Goal: Information Seeking & Learning: Learn about a topic

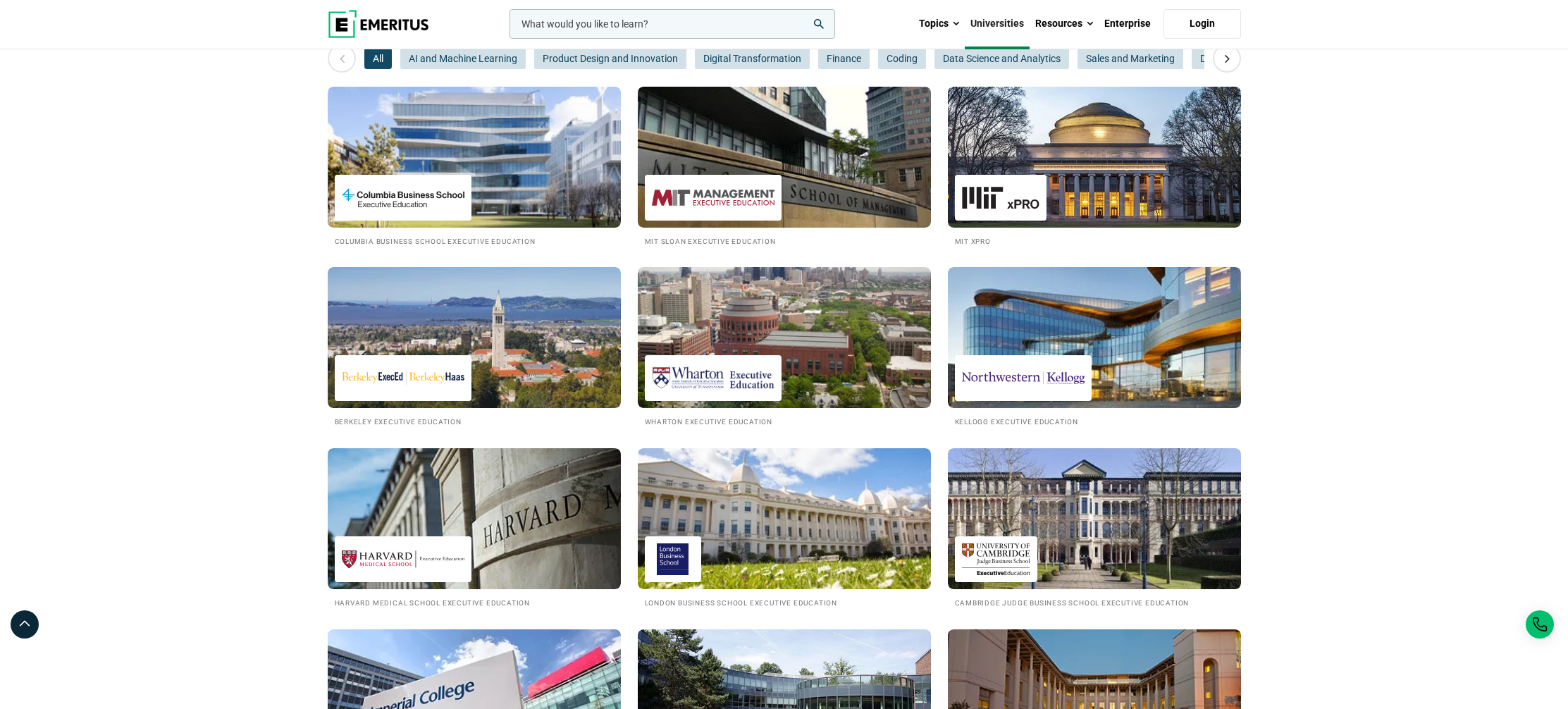
scroll to position [230, 0]
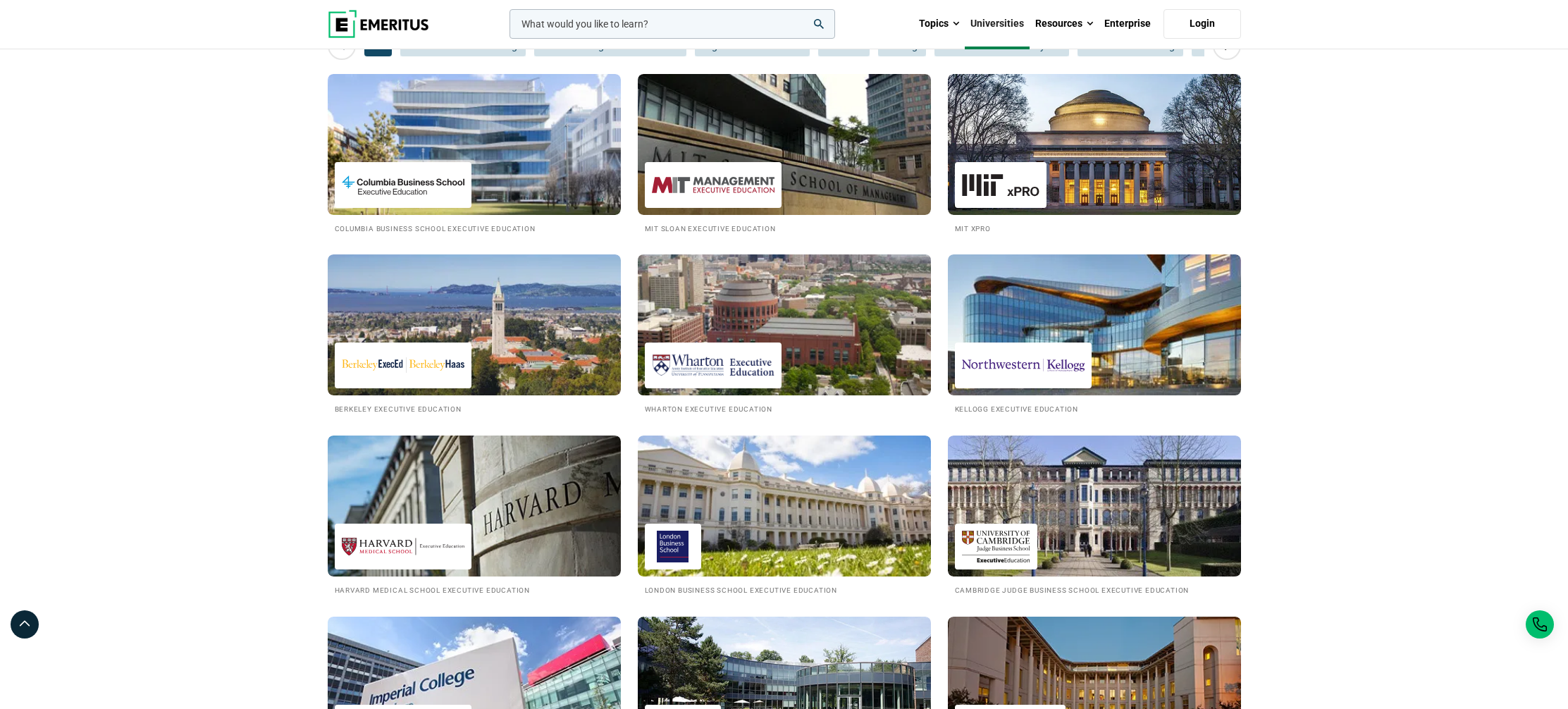
click at [781, 312] on img at bounding box center [784, 325] width 323 height 155
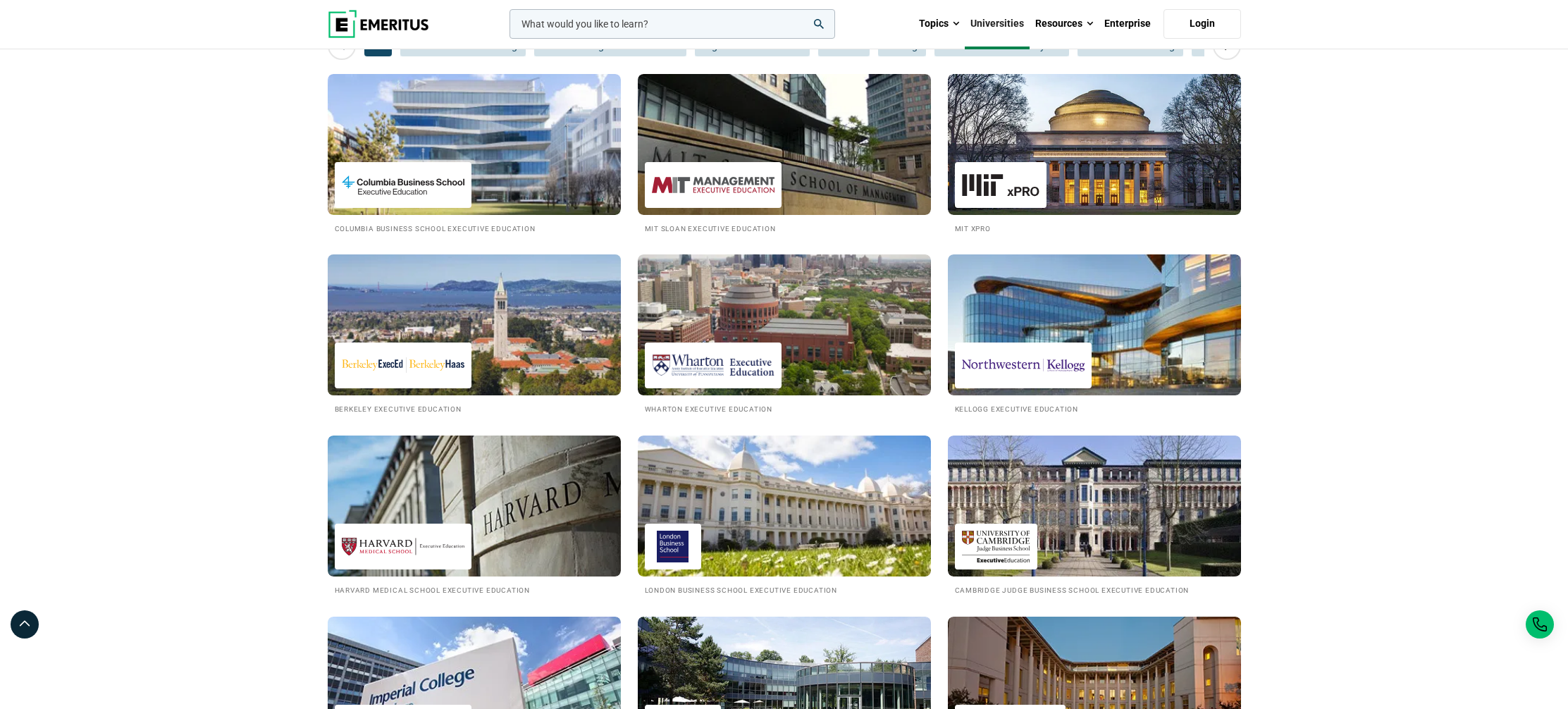
click at [514, 377] on img at bounding box center [474, 325] width 323 height 155
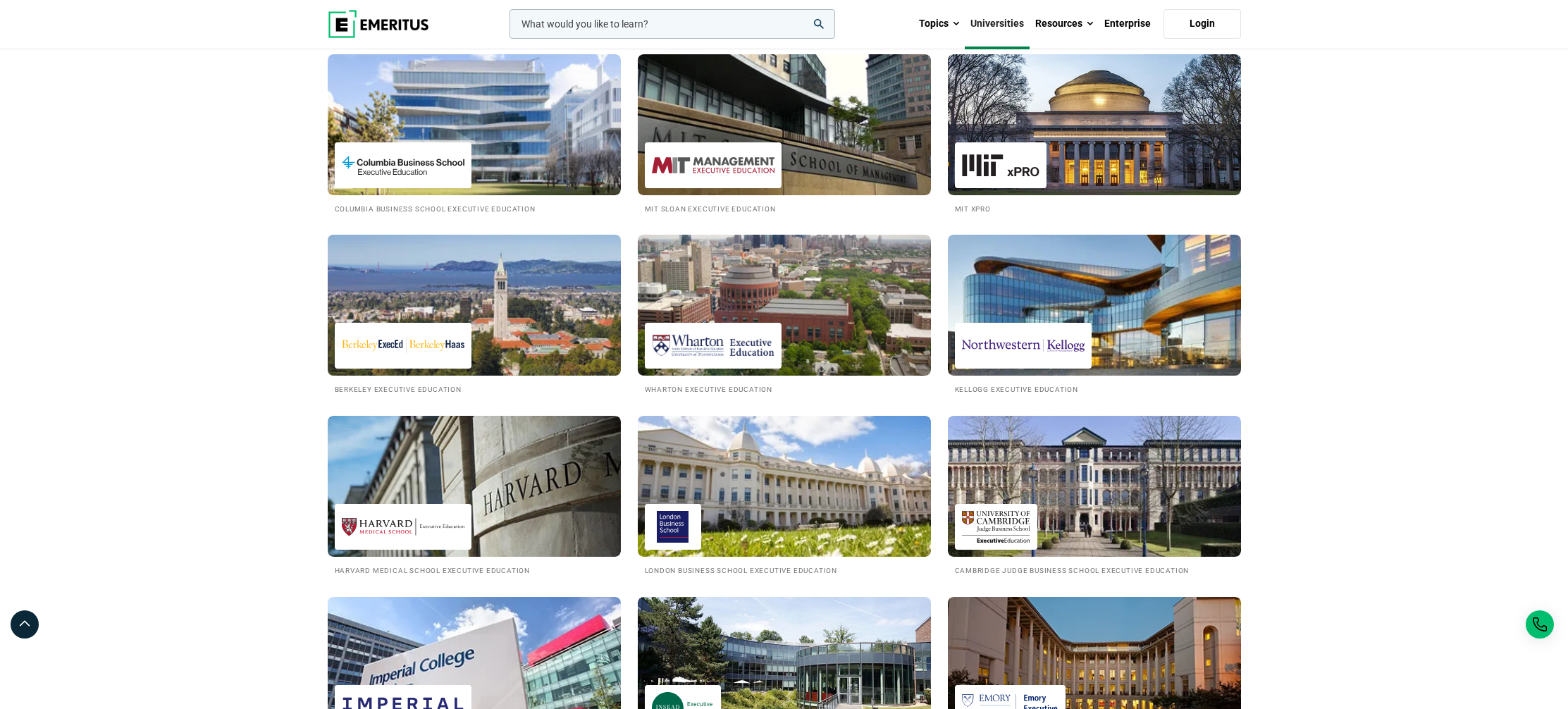
scroll to position [478, 0]
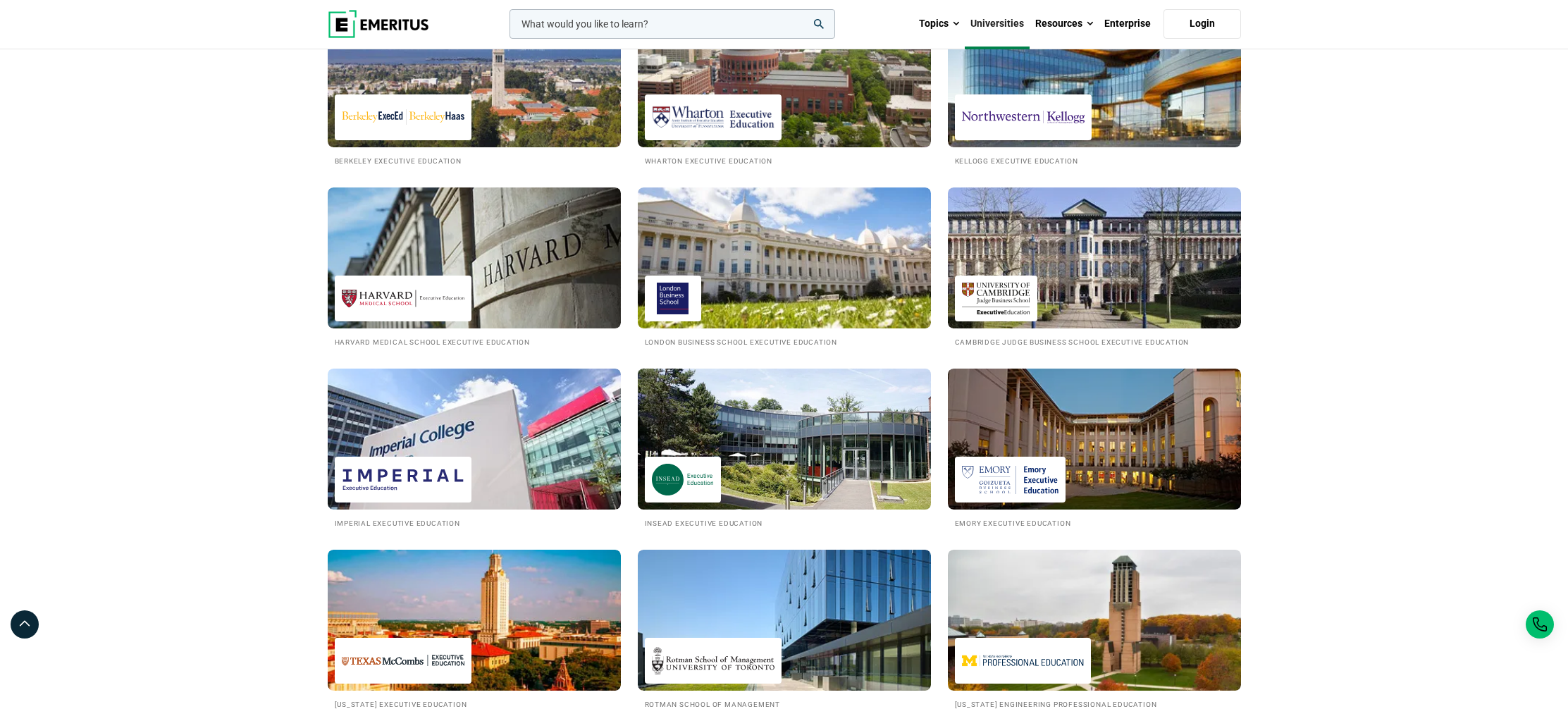
click at [785, 479] on img at bounding box center [784, 439] width 323 height 155
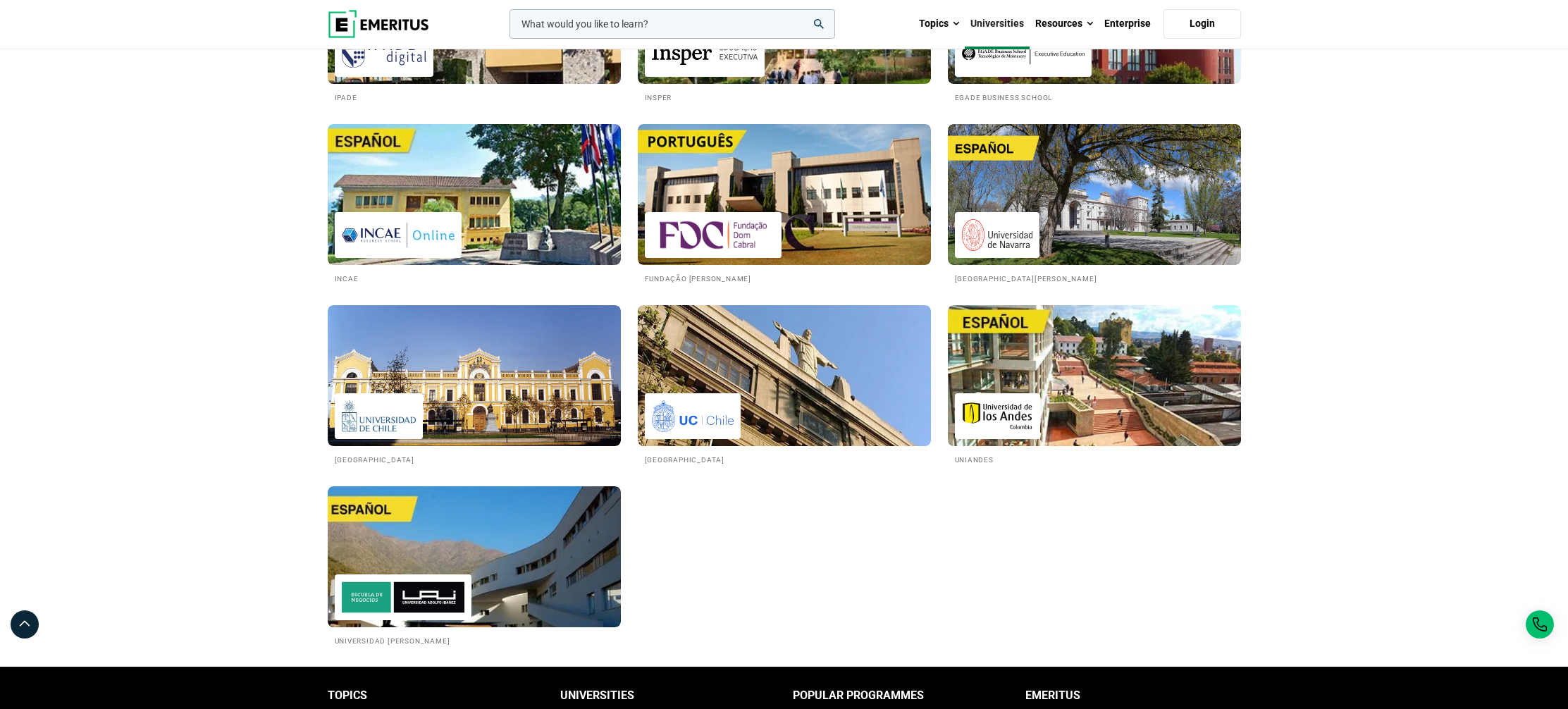
scroll to position [1895, 0]
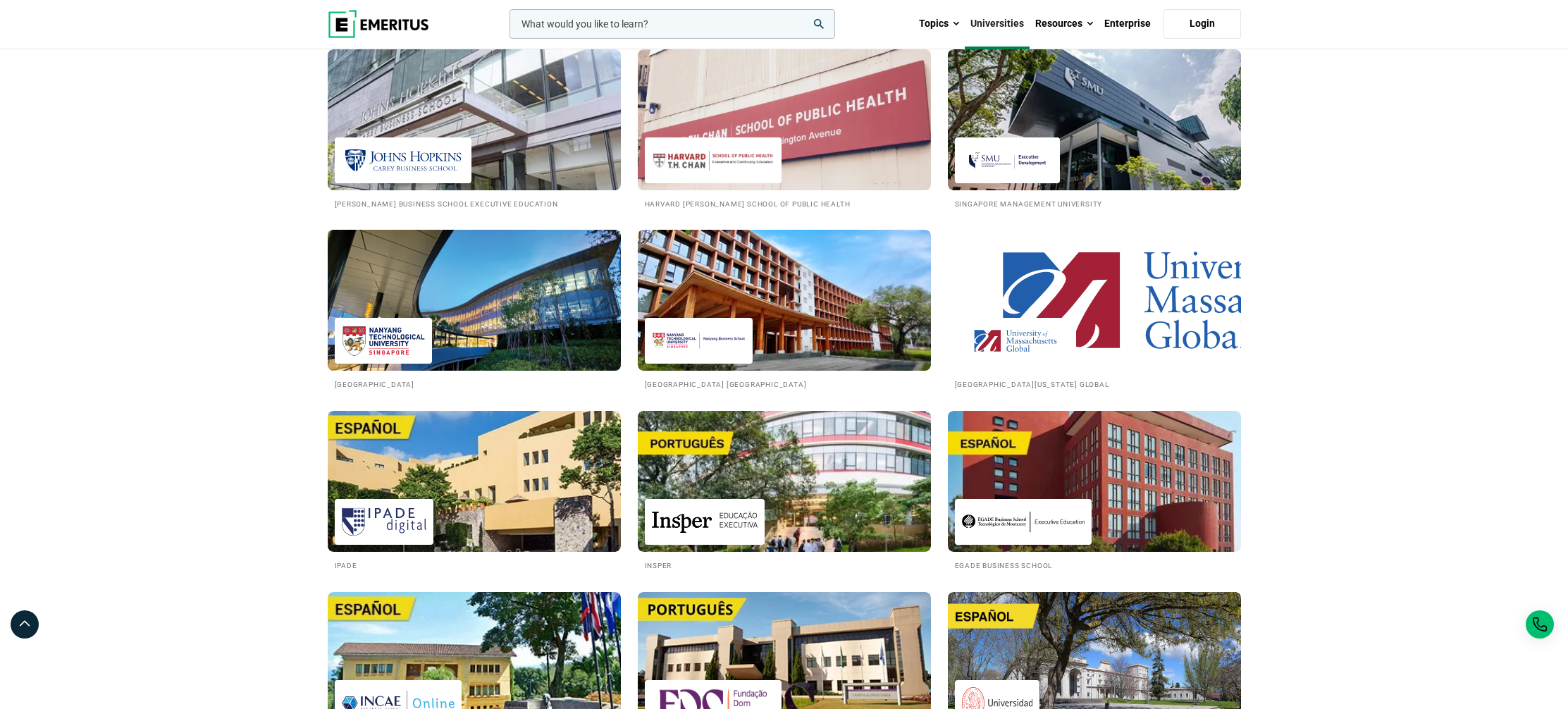
click at [478, 327] on img at bounding box center [474, 300] width 323 height 155
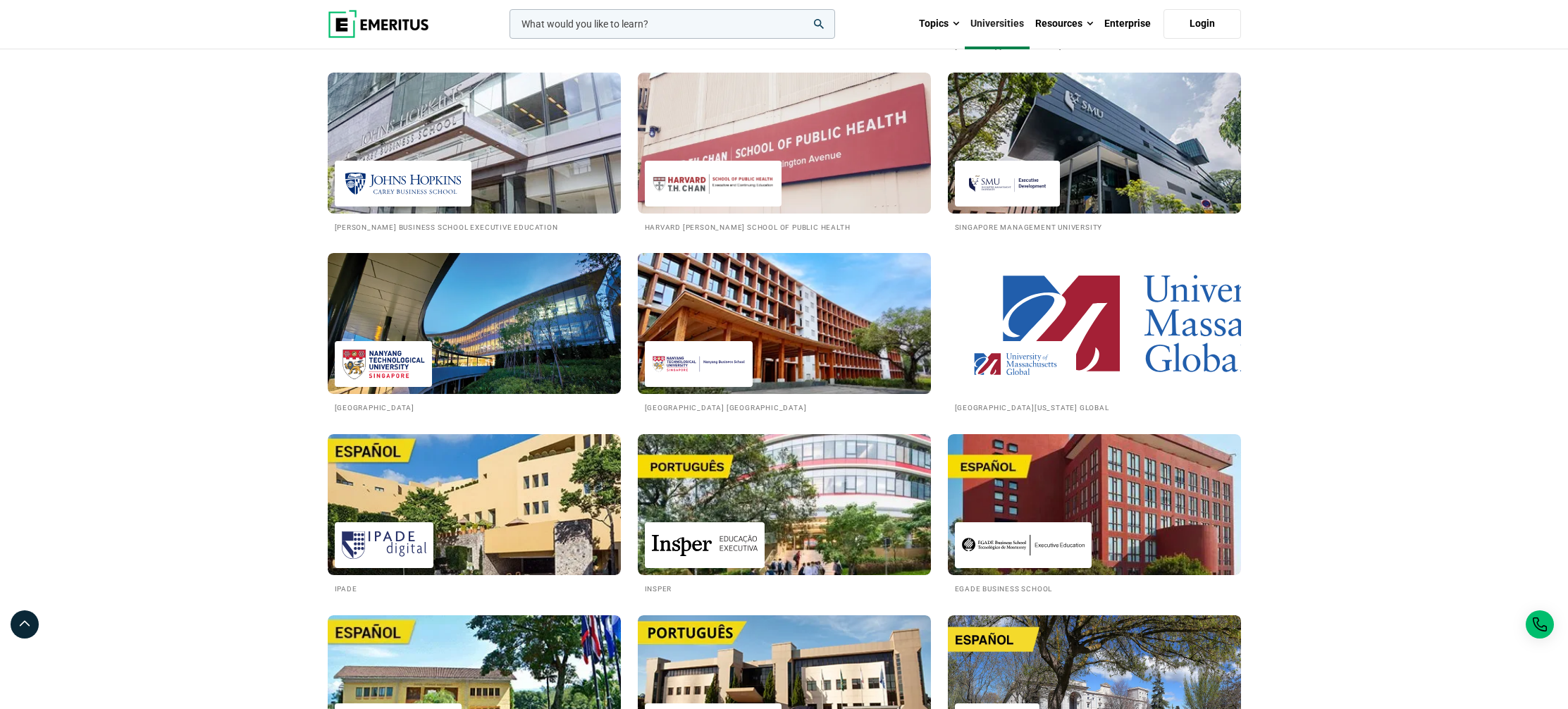
scroll to position [1856, 0]
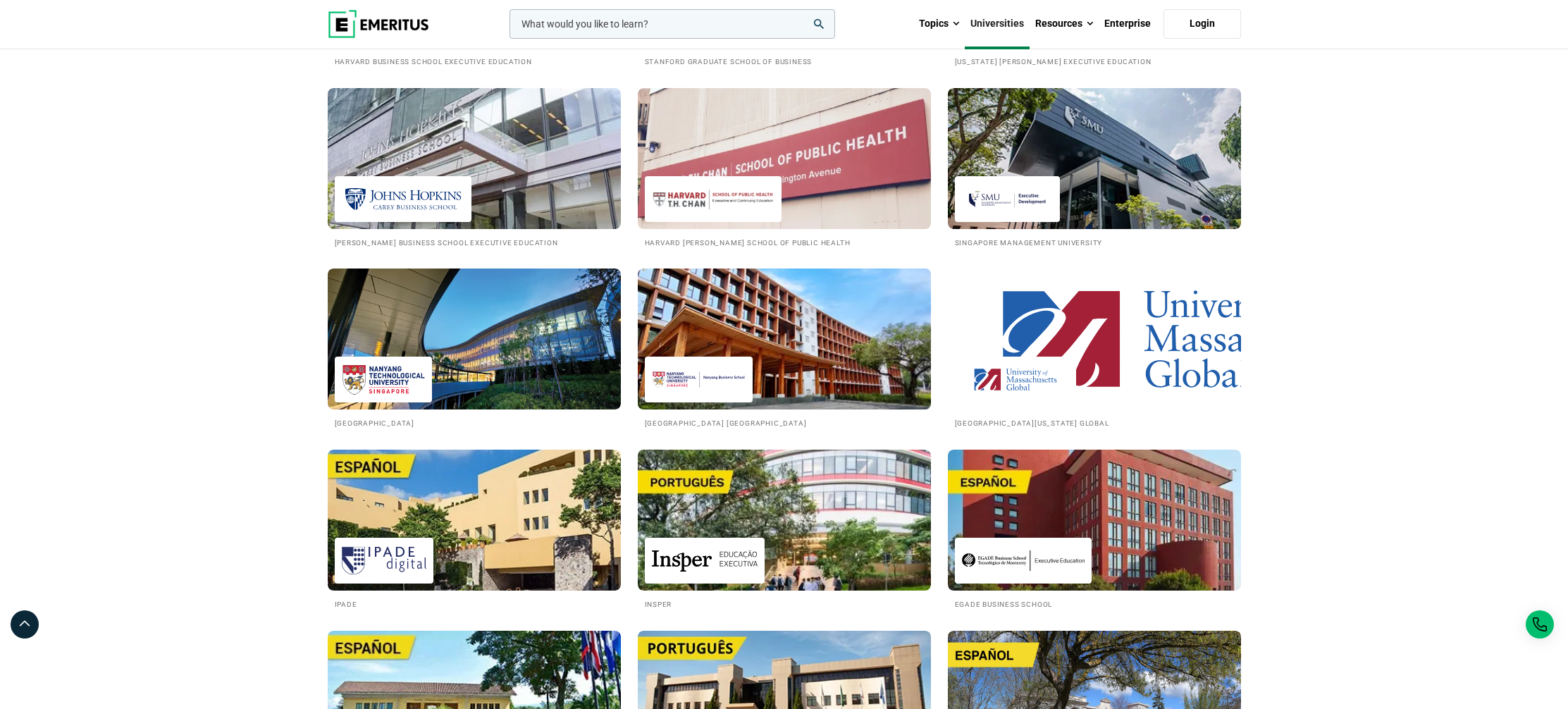
click at [742, 363] on img at bounding box center [699, 379] width 94 height 31
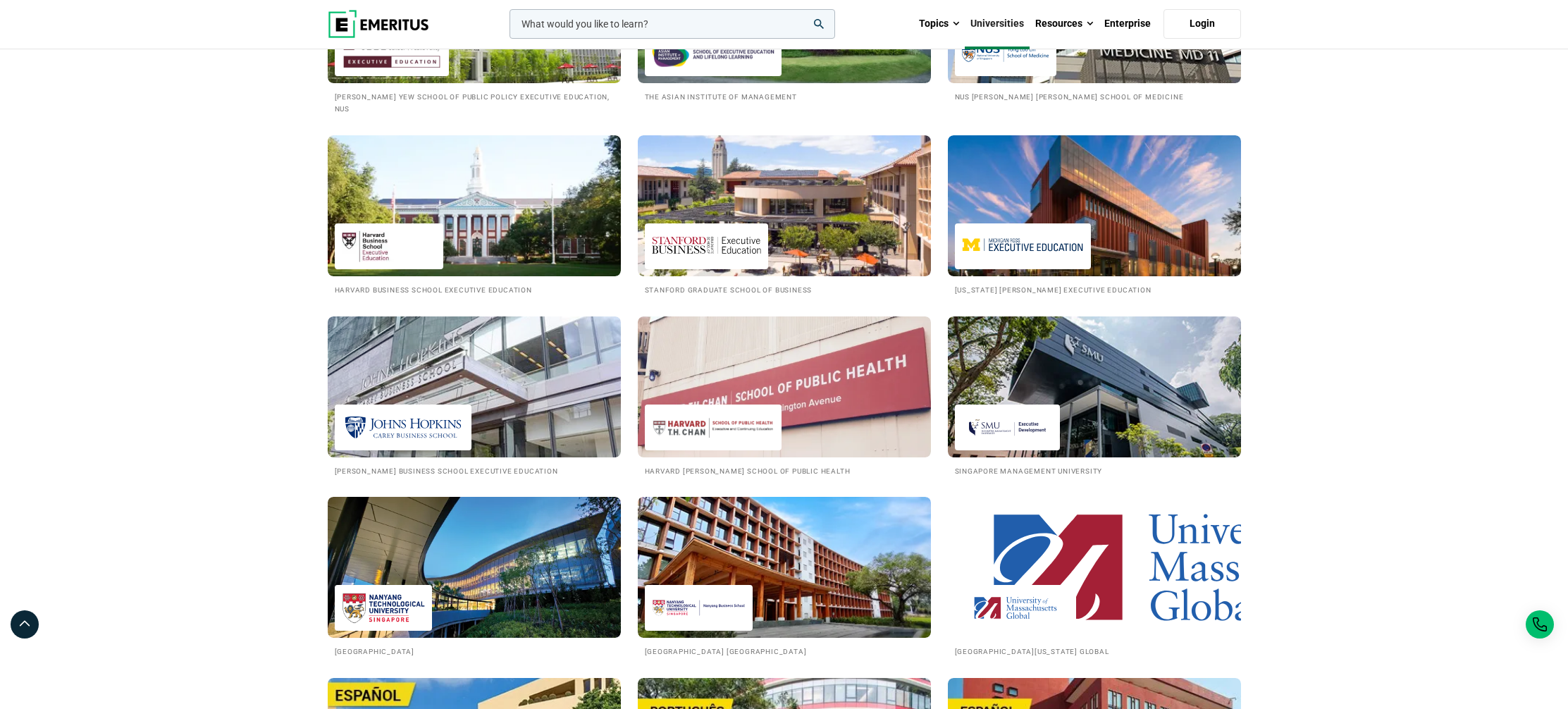
scroll to position [1685, 0]
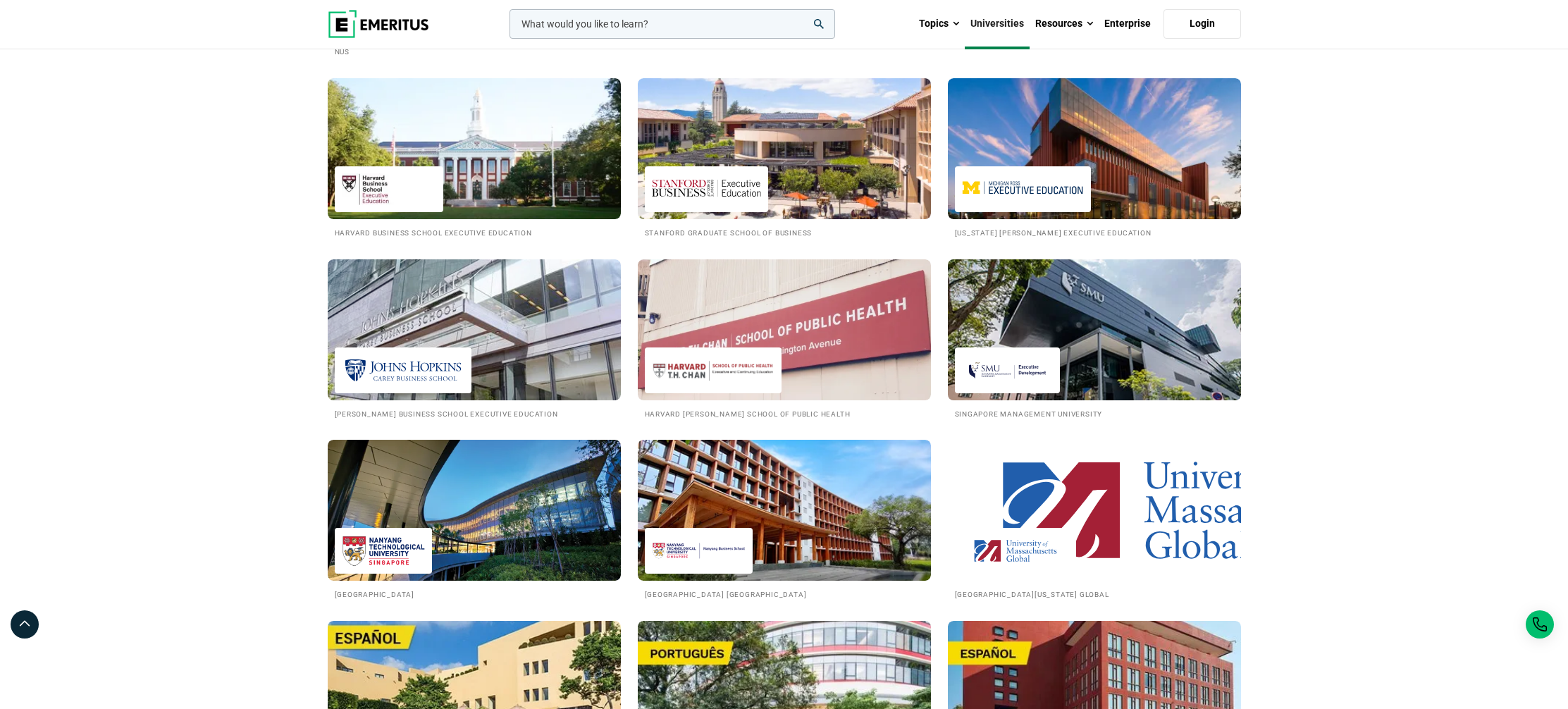
click at [1083, 342] on img at bounding box center [1095, 330] width 323 height 155
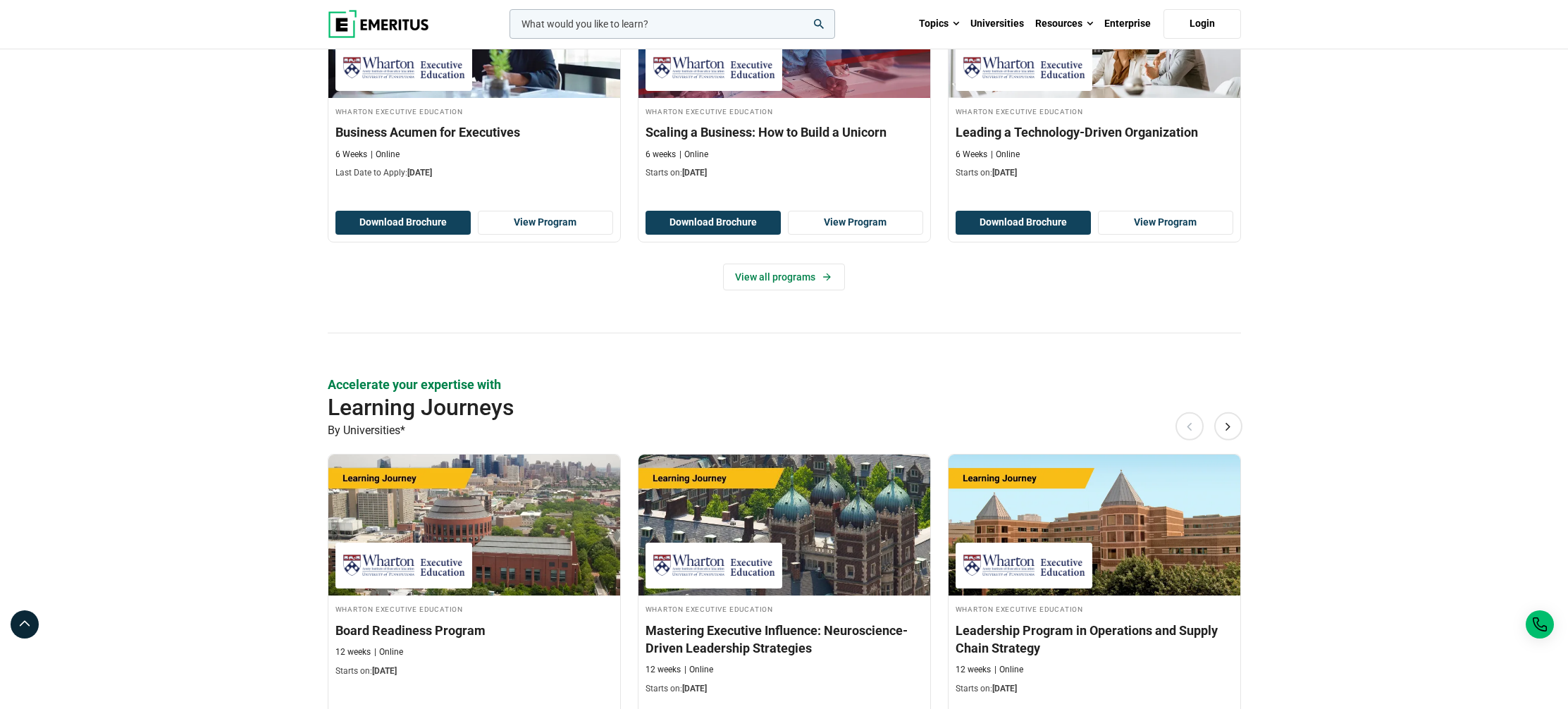
scroll to position [1813, 0]
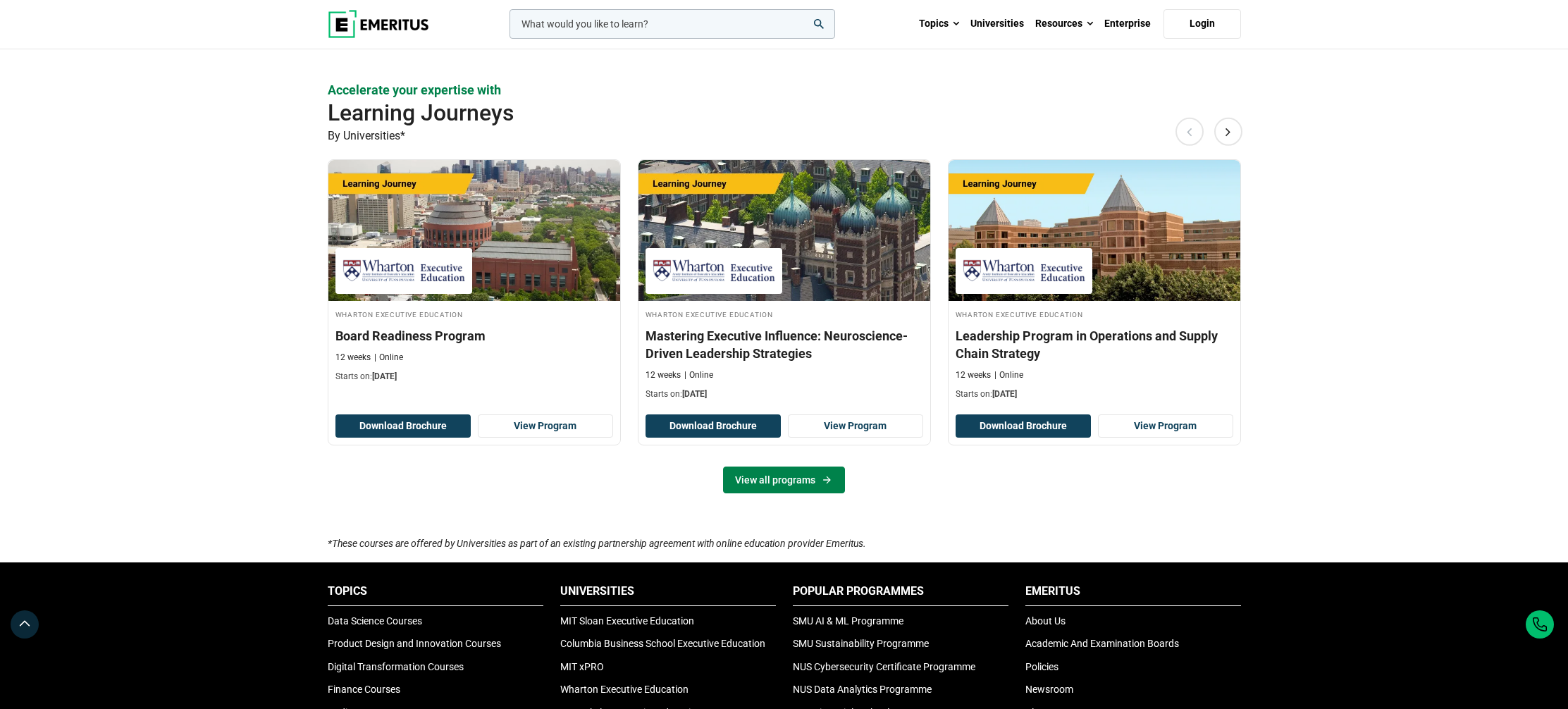
click at [796, 481] on link "View all programs" at bounding box center [784, 480] width 122 height 27
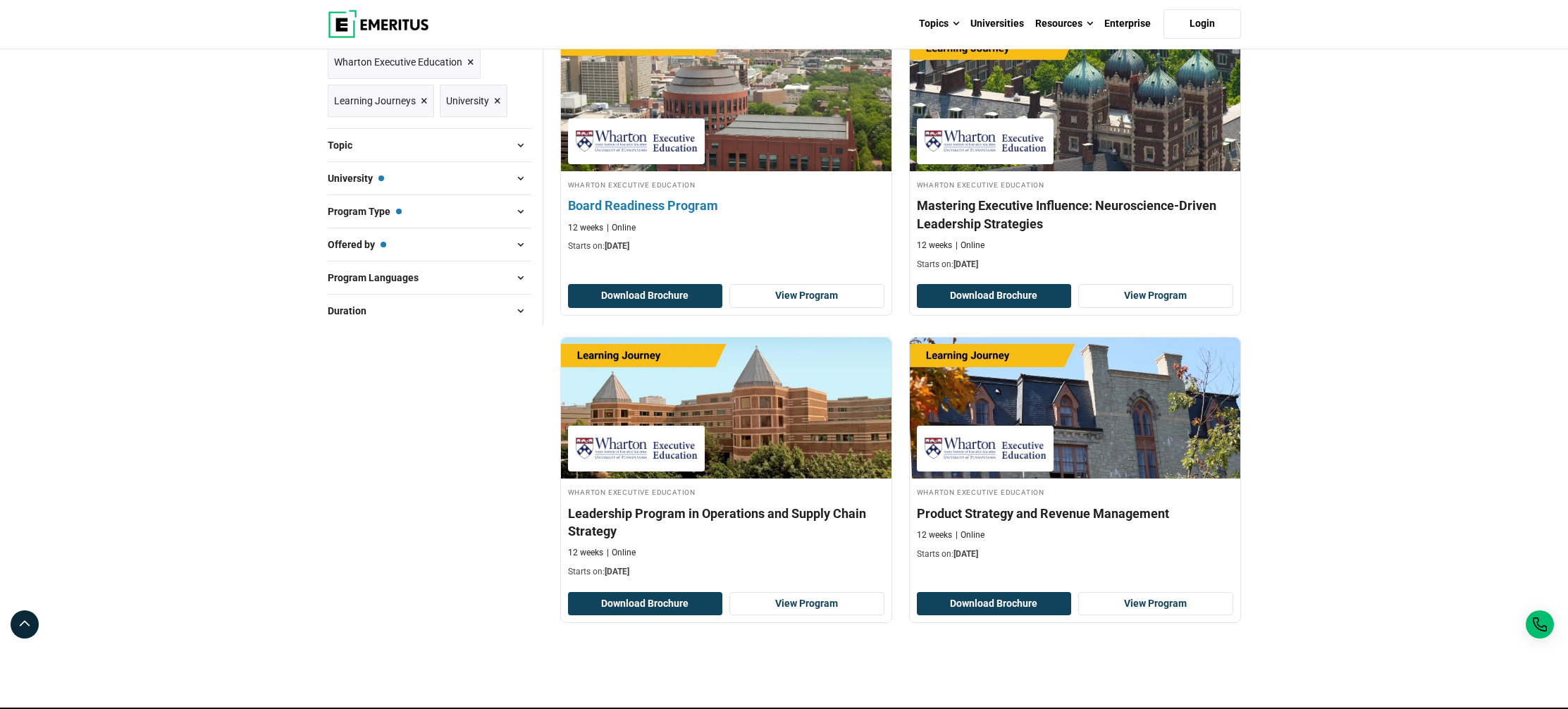
scroll to position [470, 0]
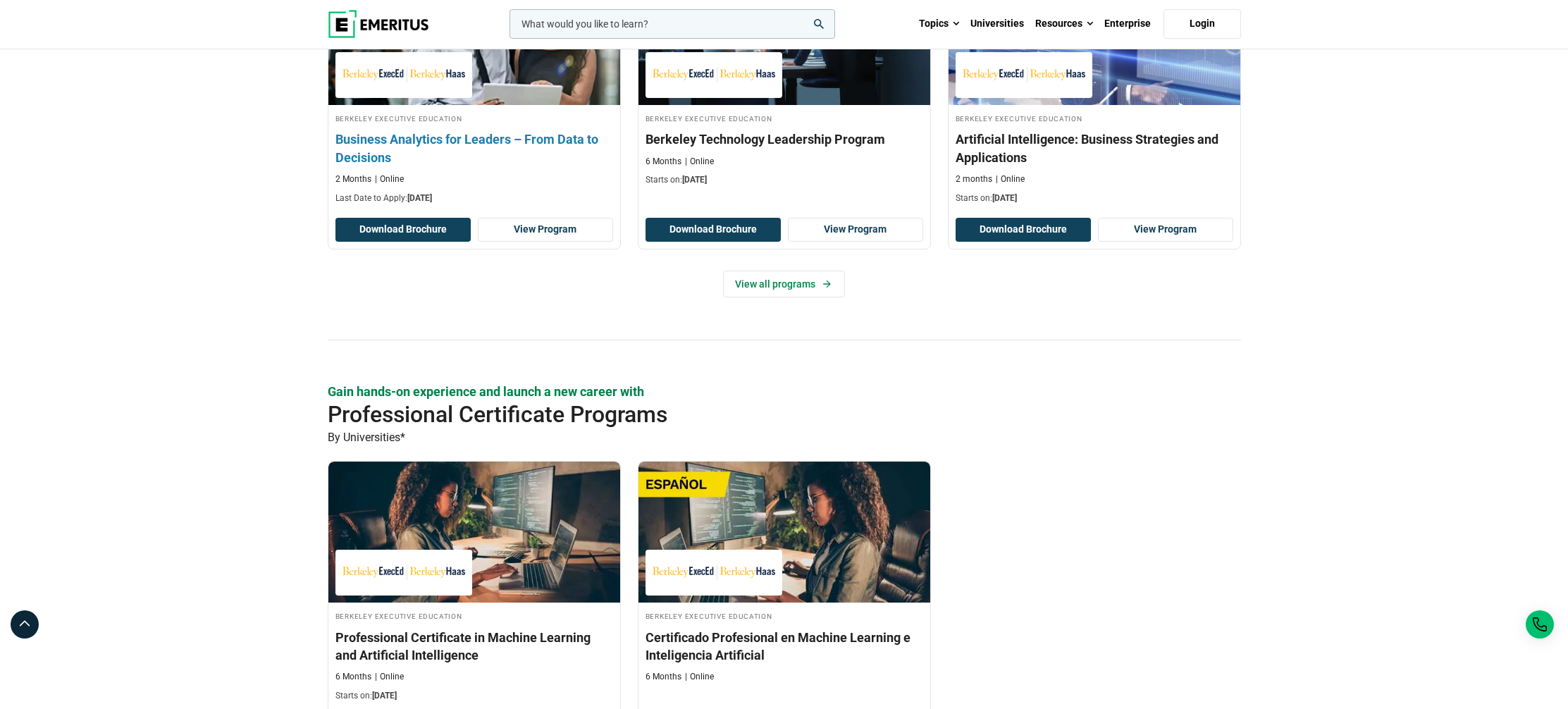
scroll to position [940, 0]
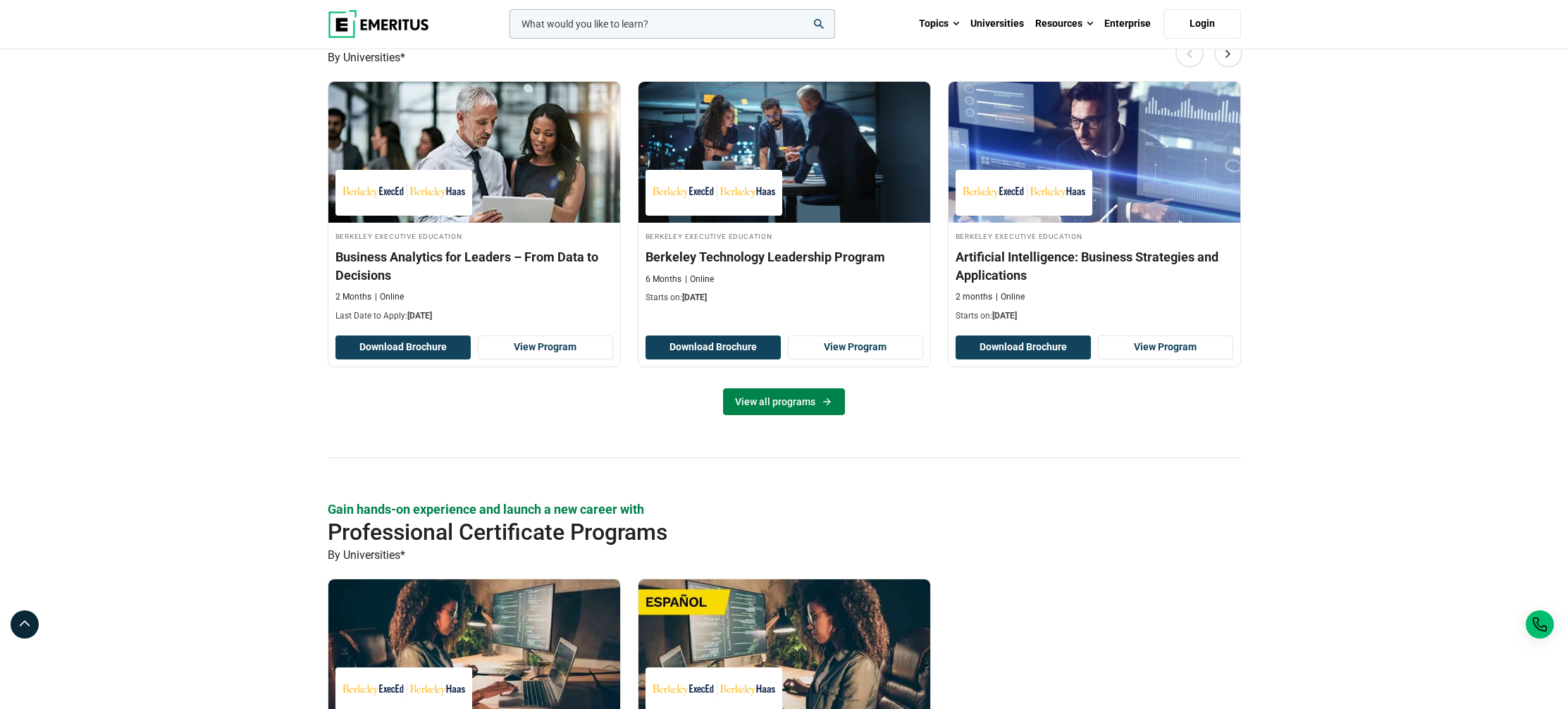
click at [783, 411] on link "View all programs" at bounding box center [784, 401] width 122 height 27
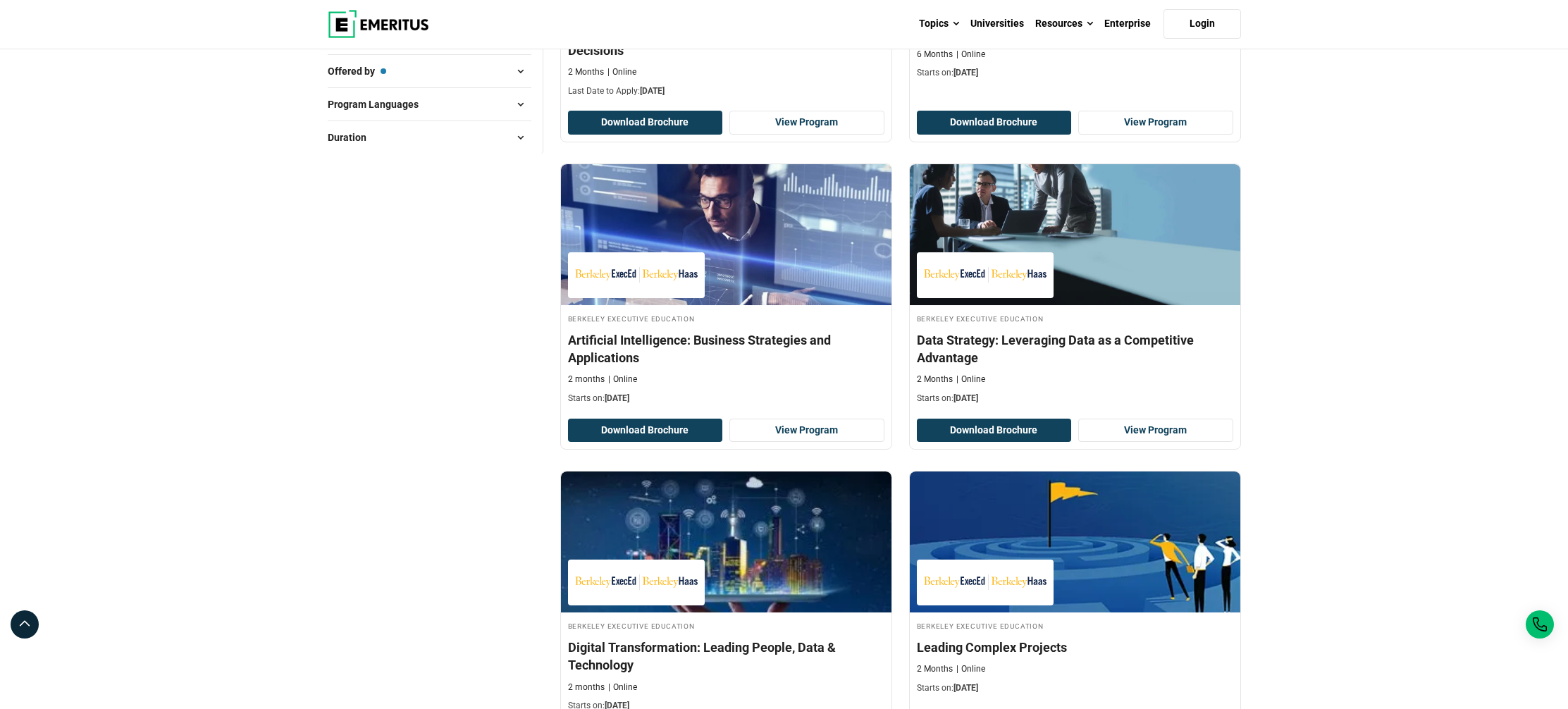
scroll to position [401, 0]
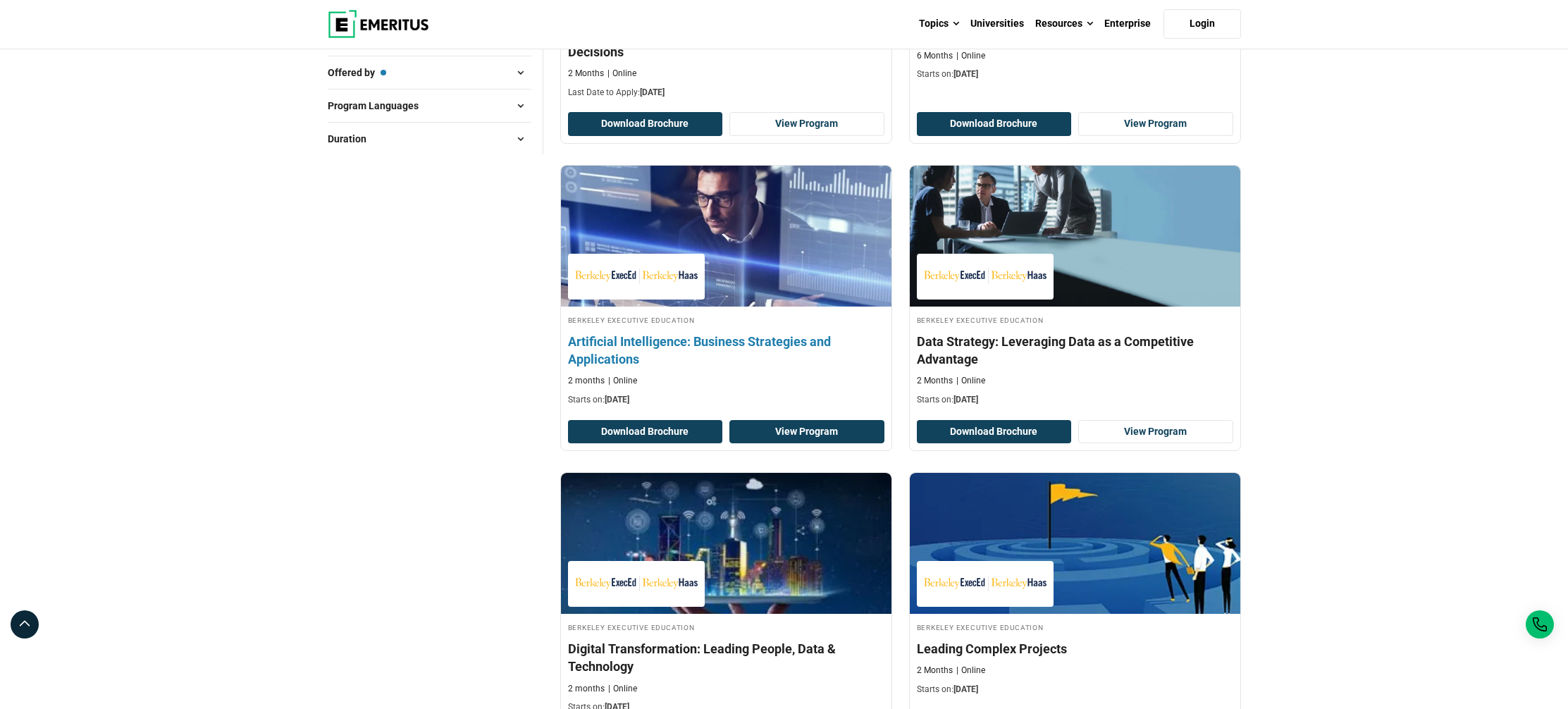
click at [821, 432] on link "View Program" at bounding box center [807, 431] width 155 height 24
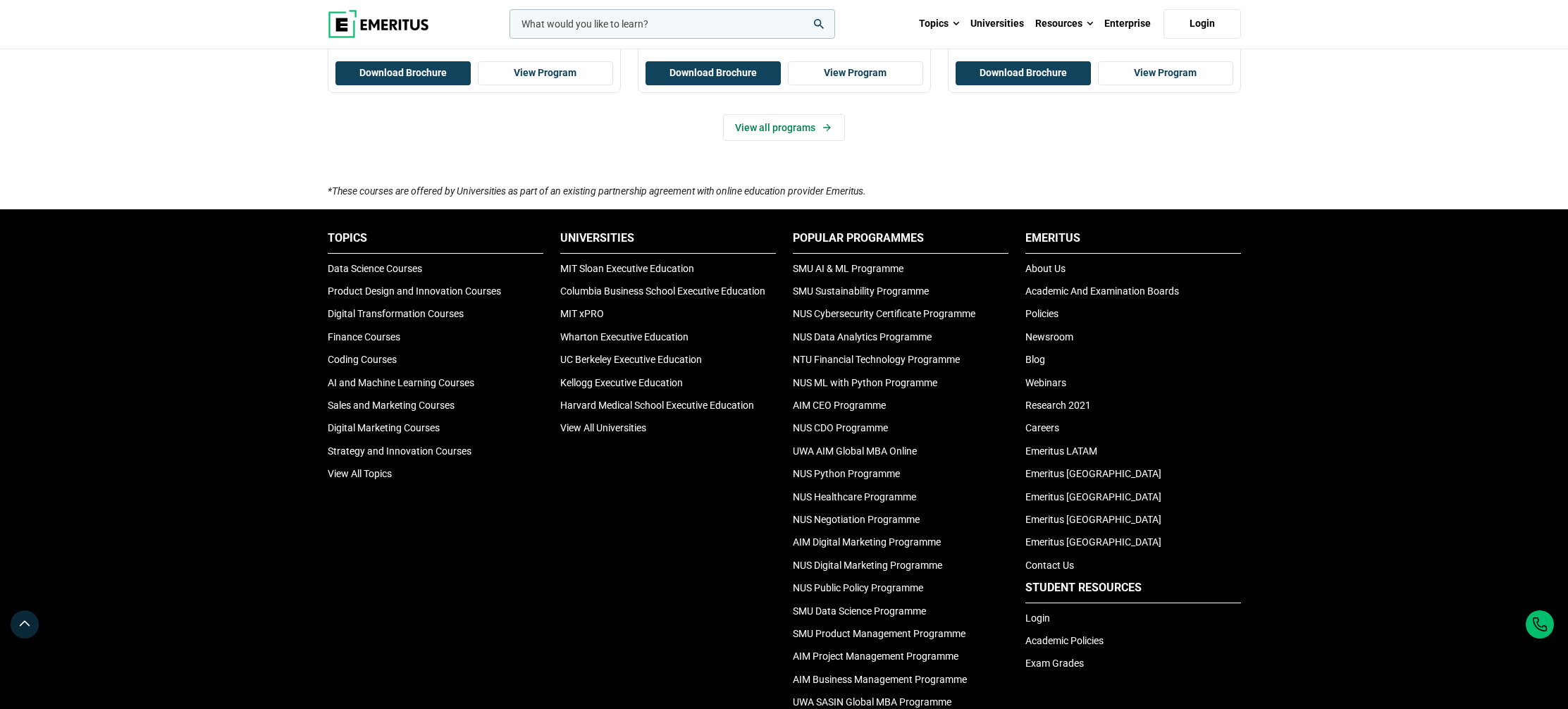
scroll to position [902, 0]
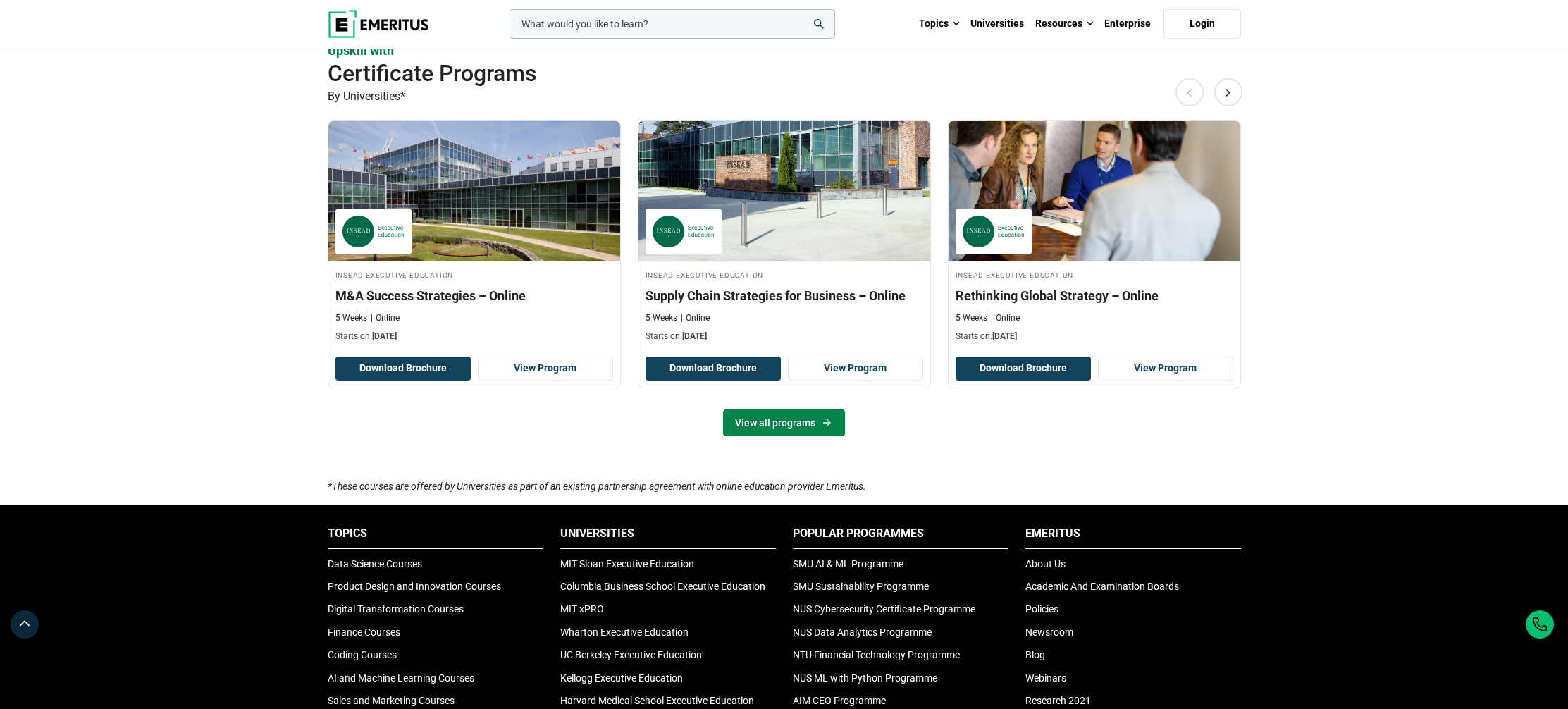
click at [764, 428] on link "View all programs" at bounding box center [784, 423] width 122 height 27
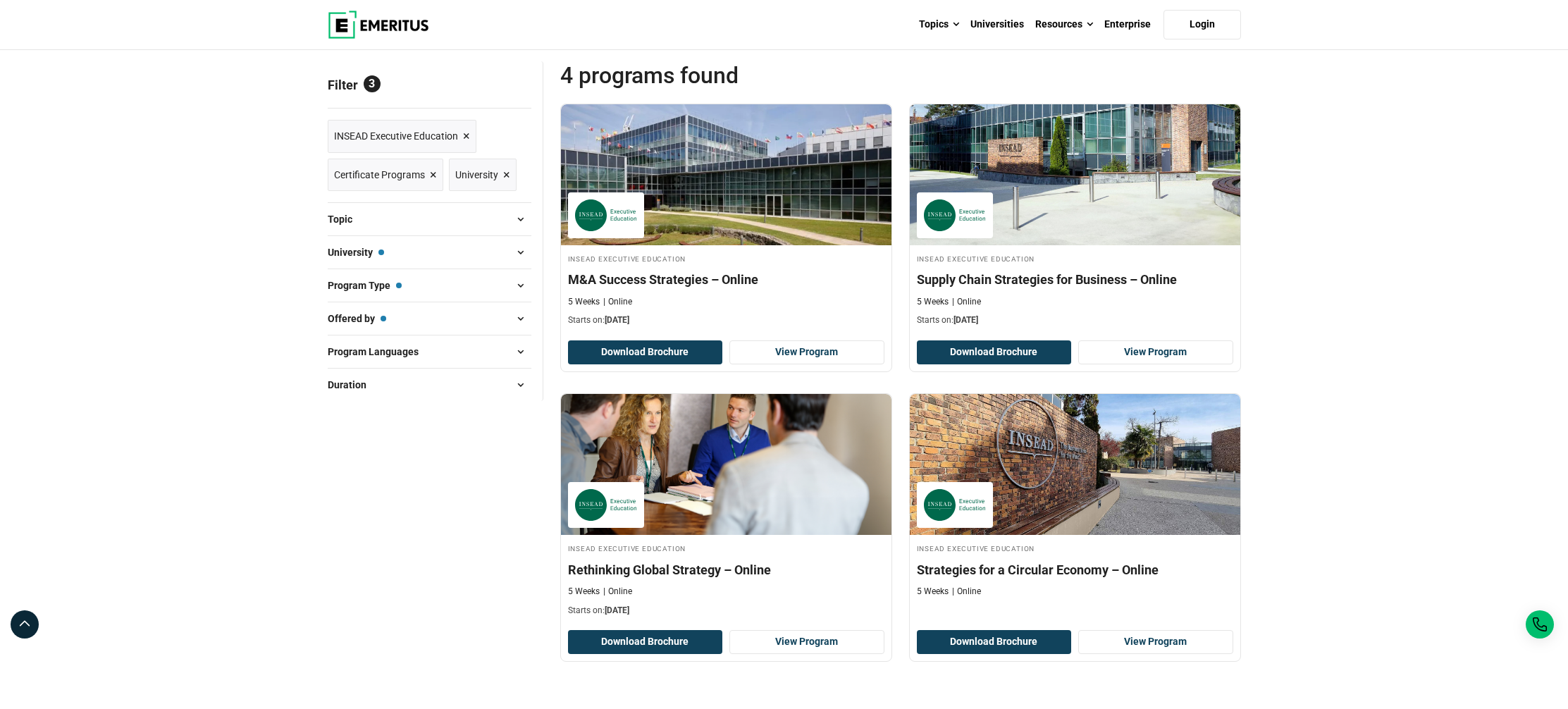
scroll to position [438, 0]
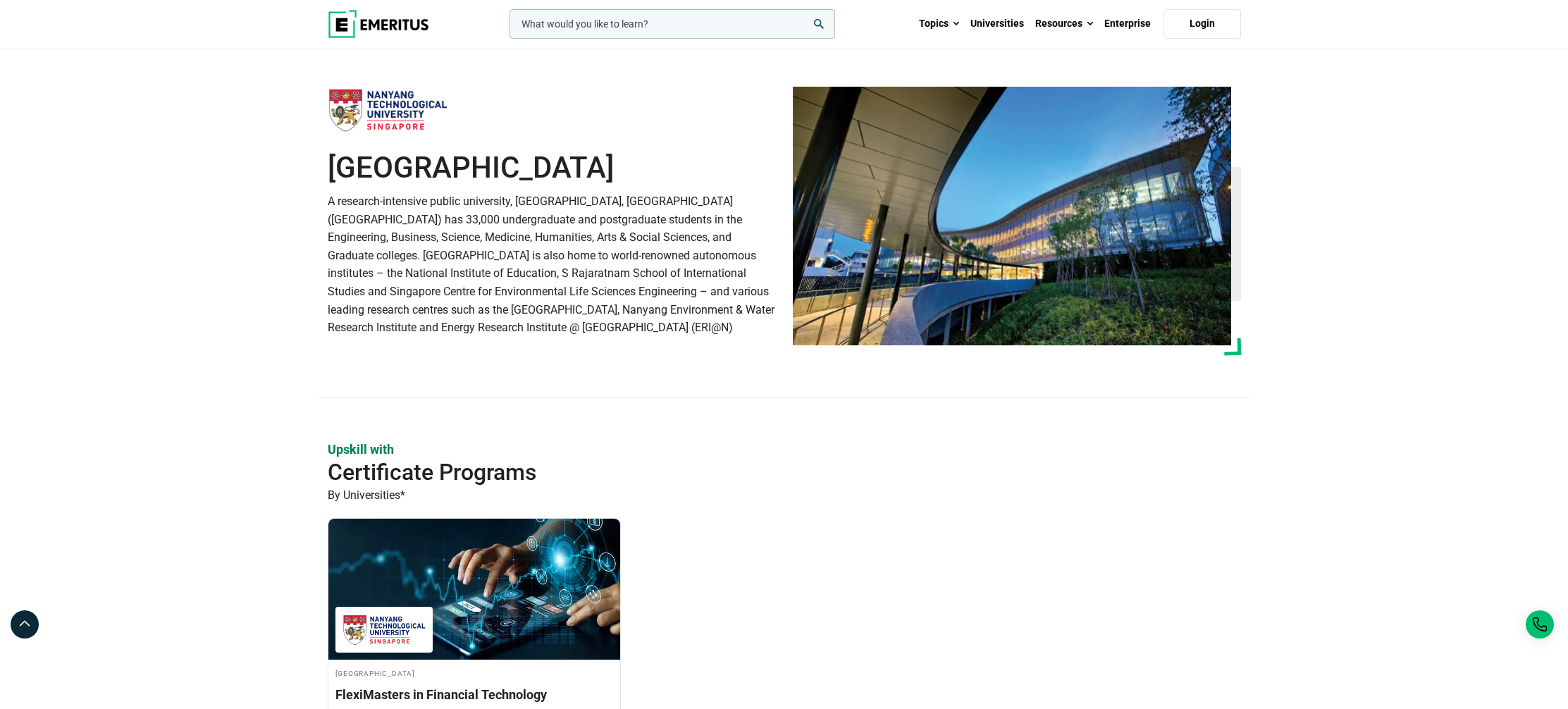
scroll to position [217, 0]
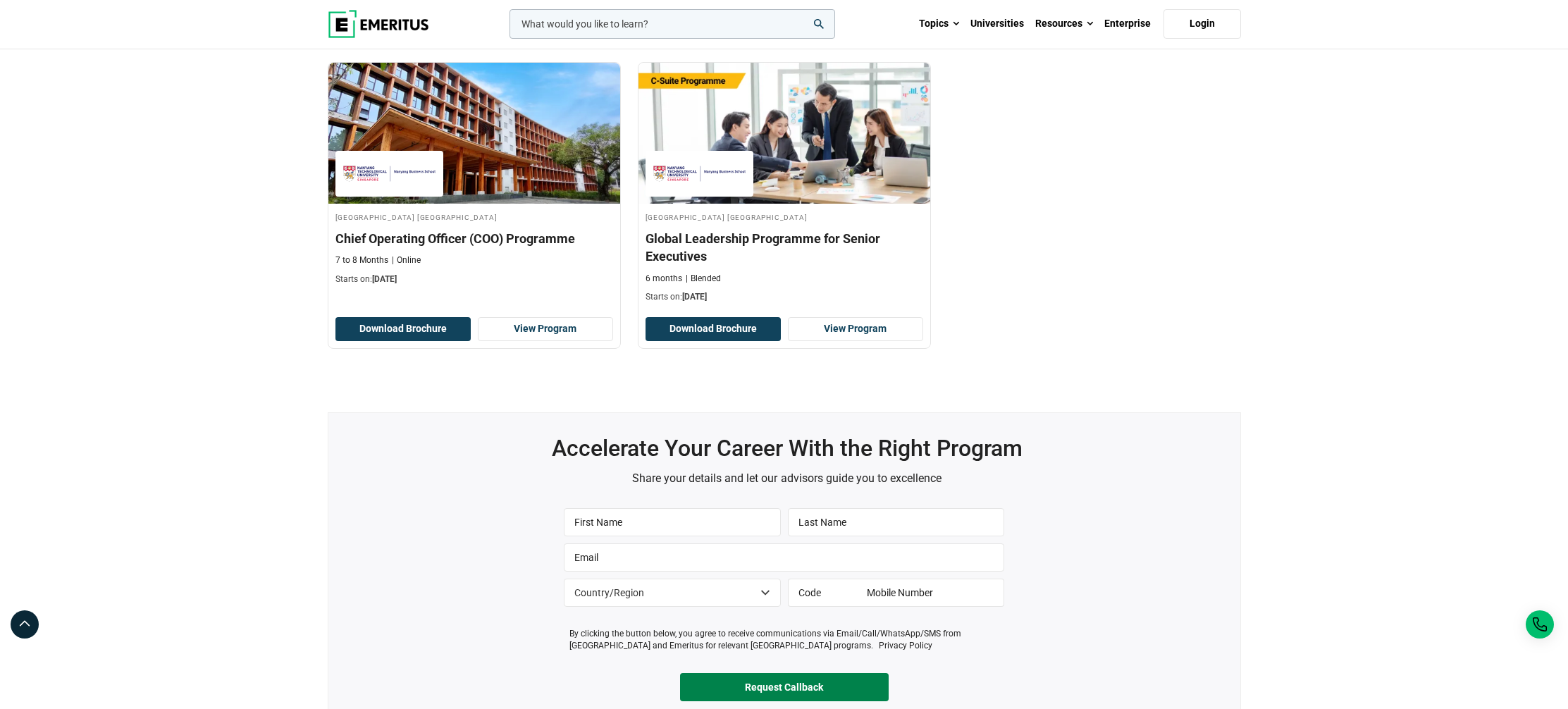
scroll to position [924, 0]
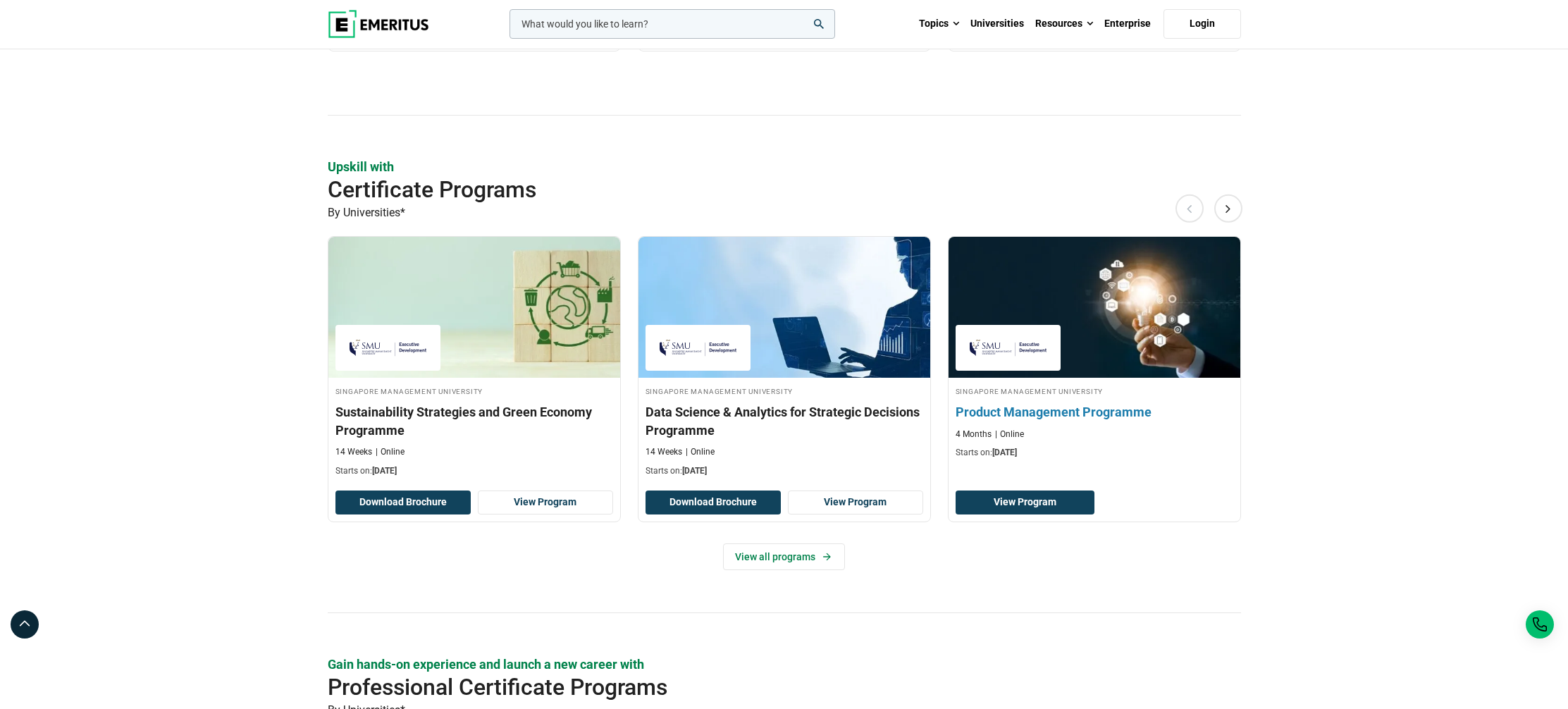
scroll to position [801, 0]
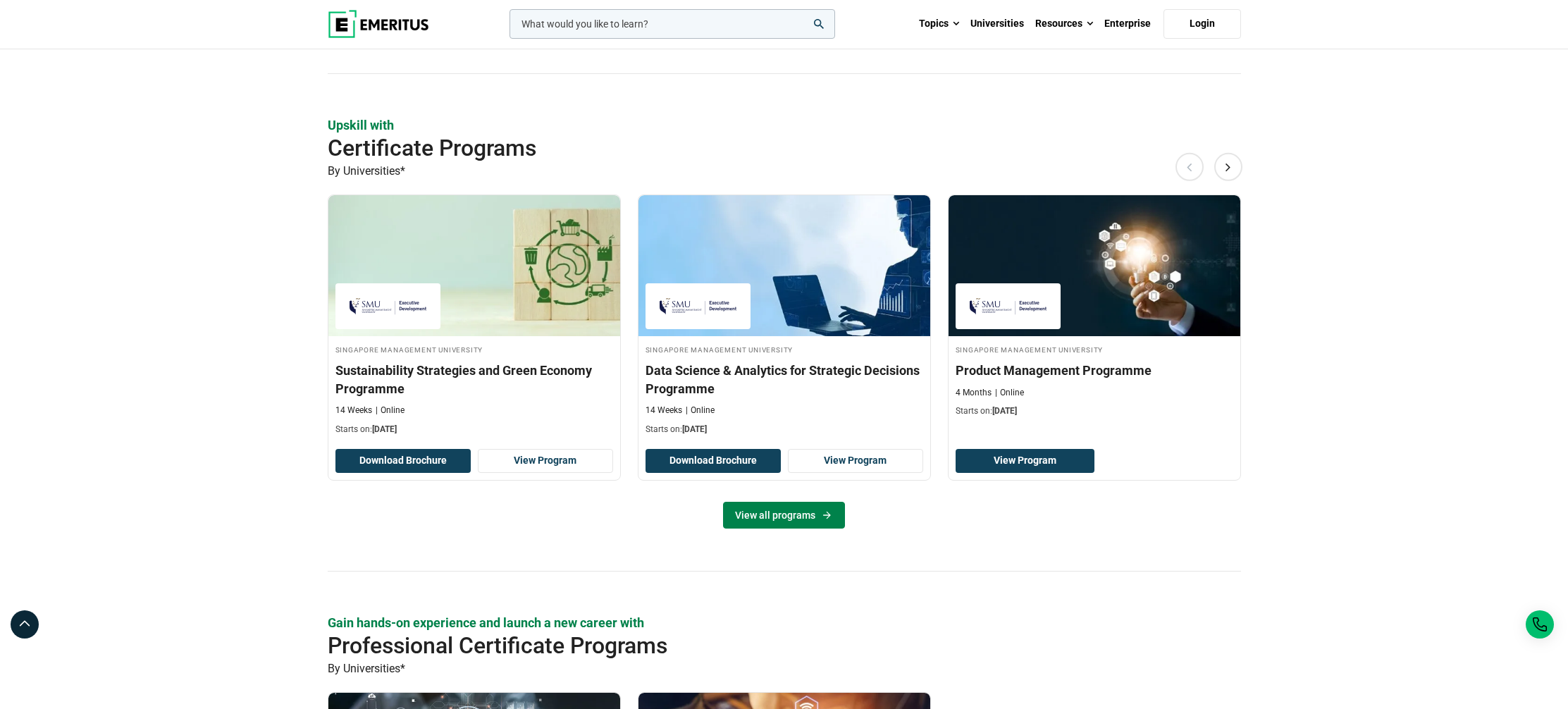
click at [791, 514] on link "View all programs" at bounding box center [784, 515] width 122 height 27
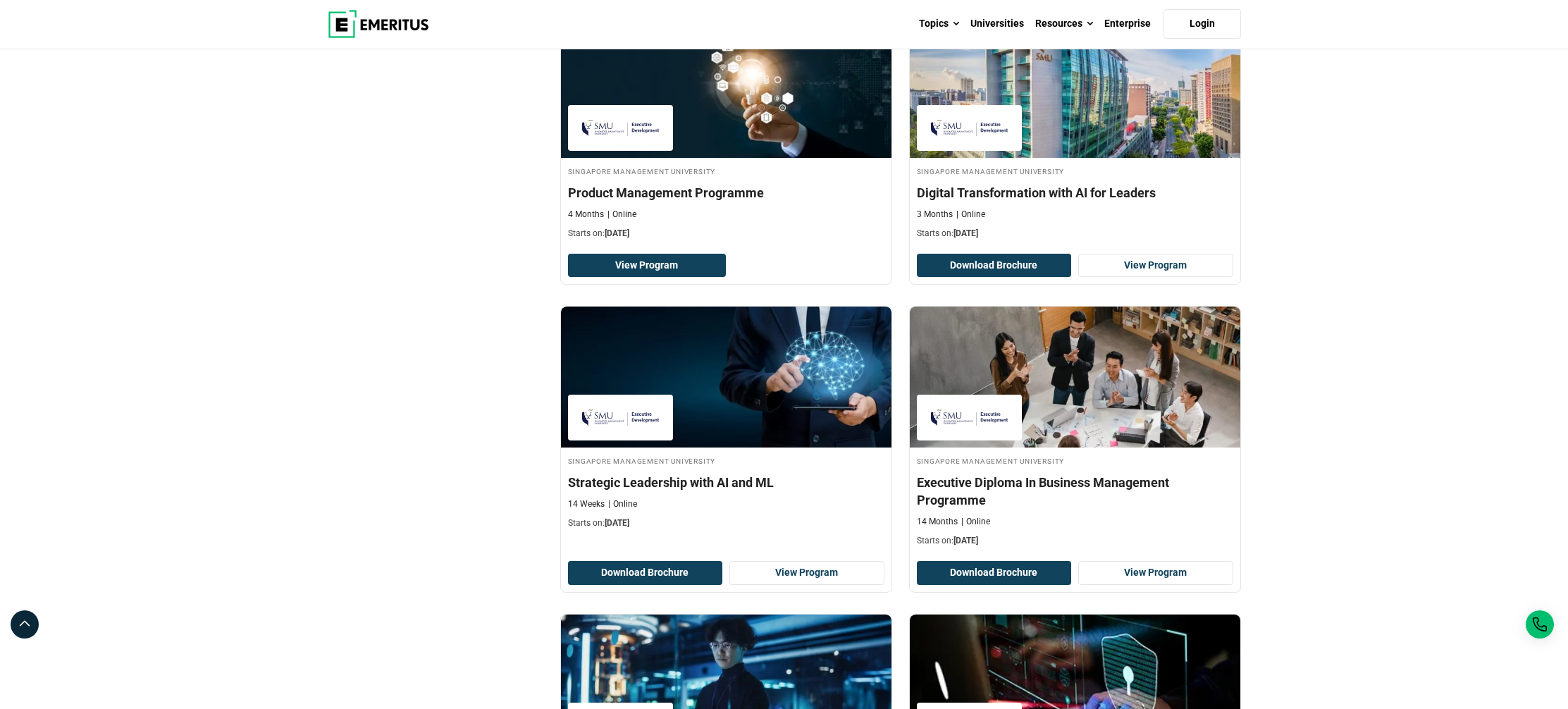
scroll to position [551, 0]
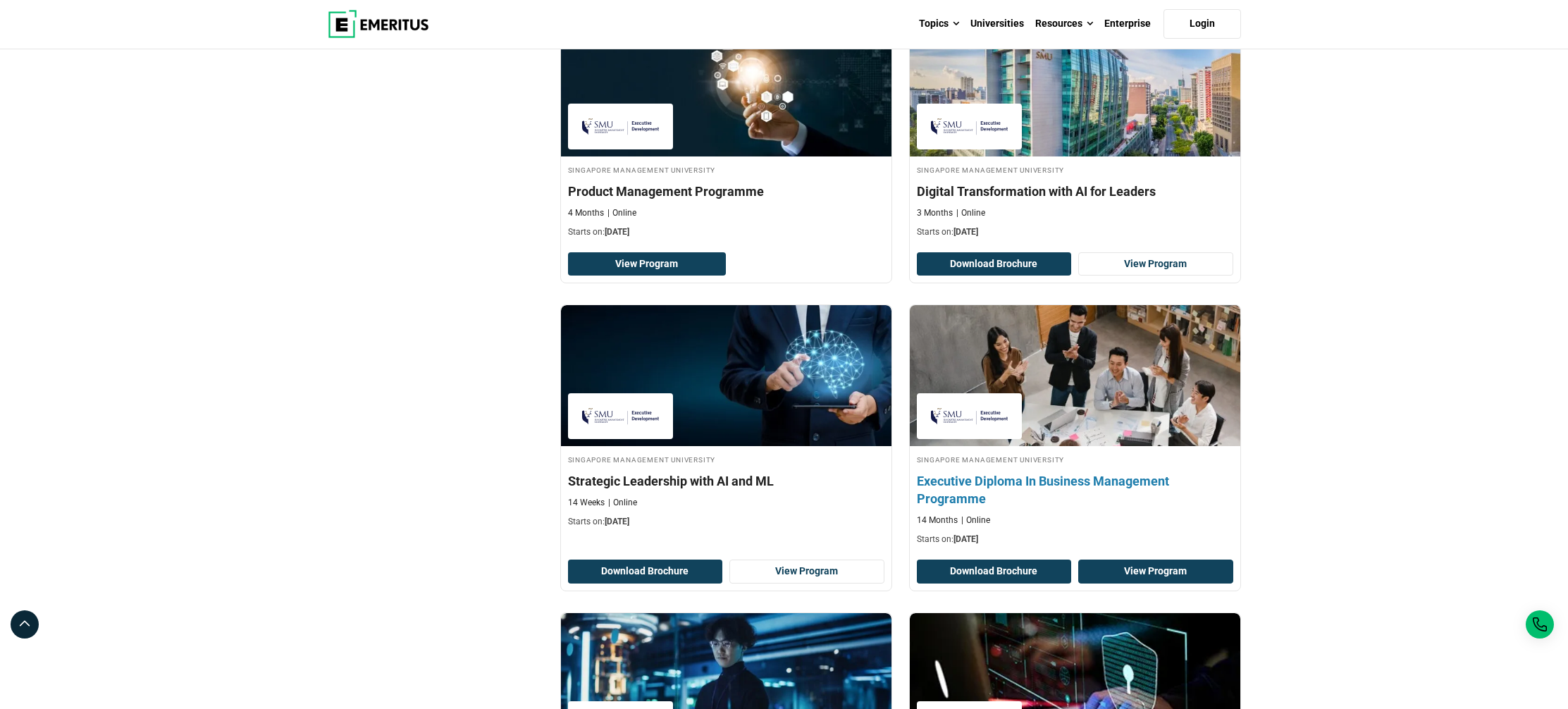
click at [1161, 568] on link "View Program" at bounding box center [1156, 571] width 155 height 24
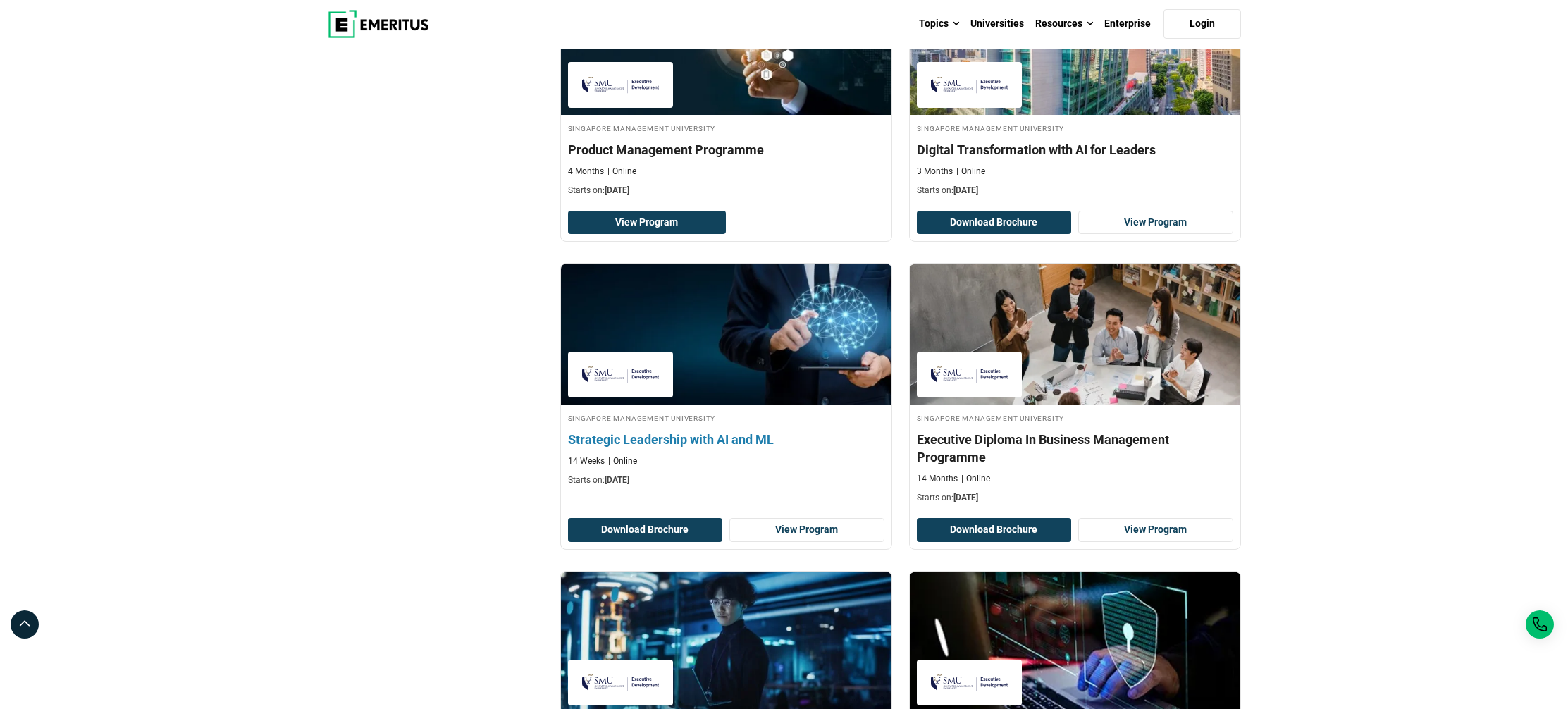
scroll to position [660, 0]
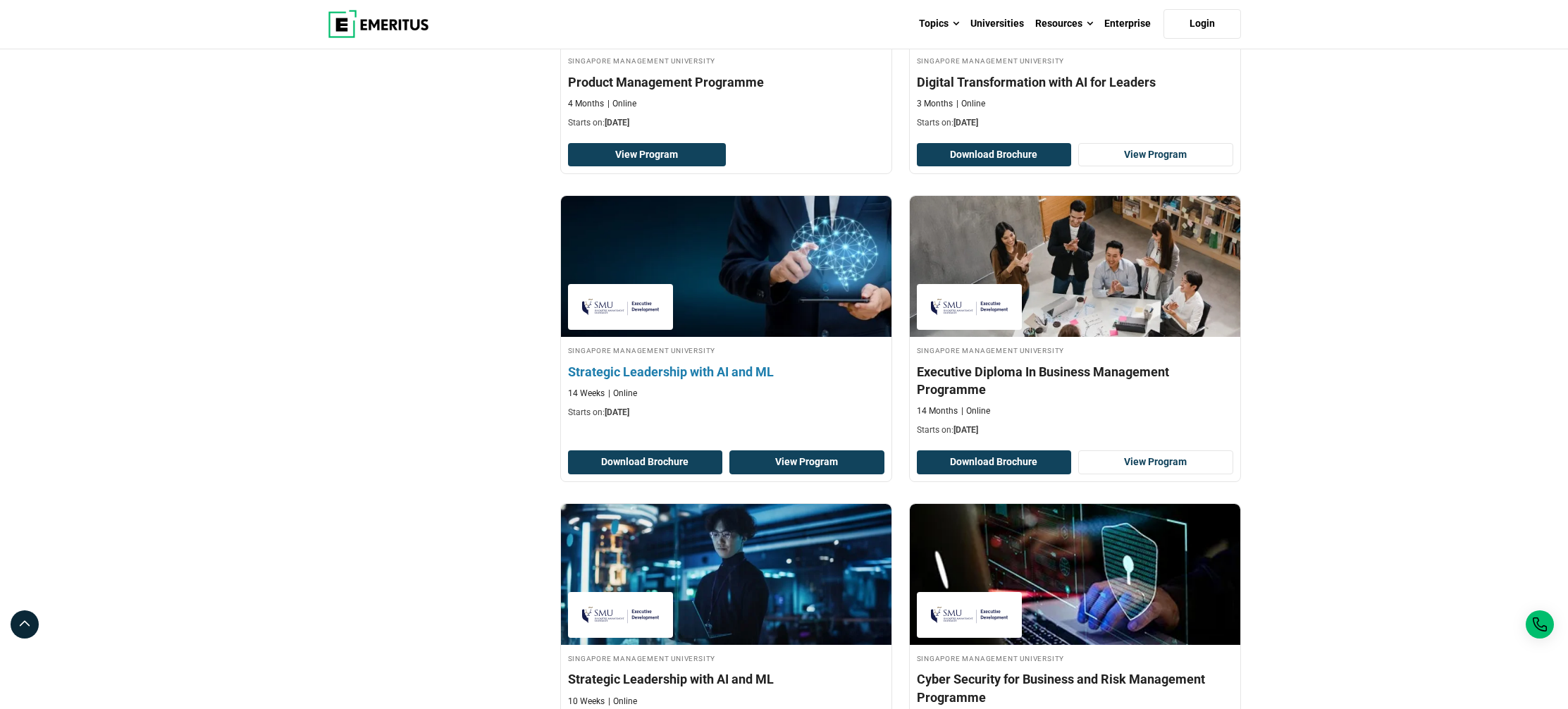
click at [836, 459] on link "View Program" at bounding box center [807, 462] width 155 height 24
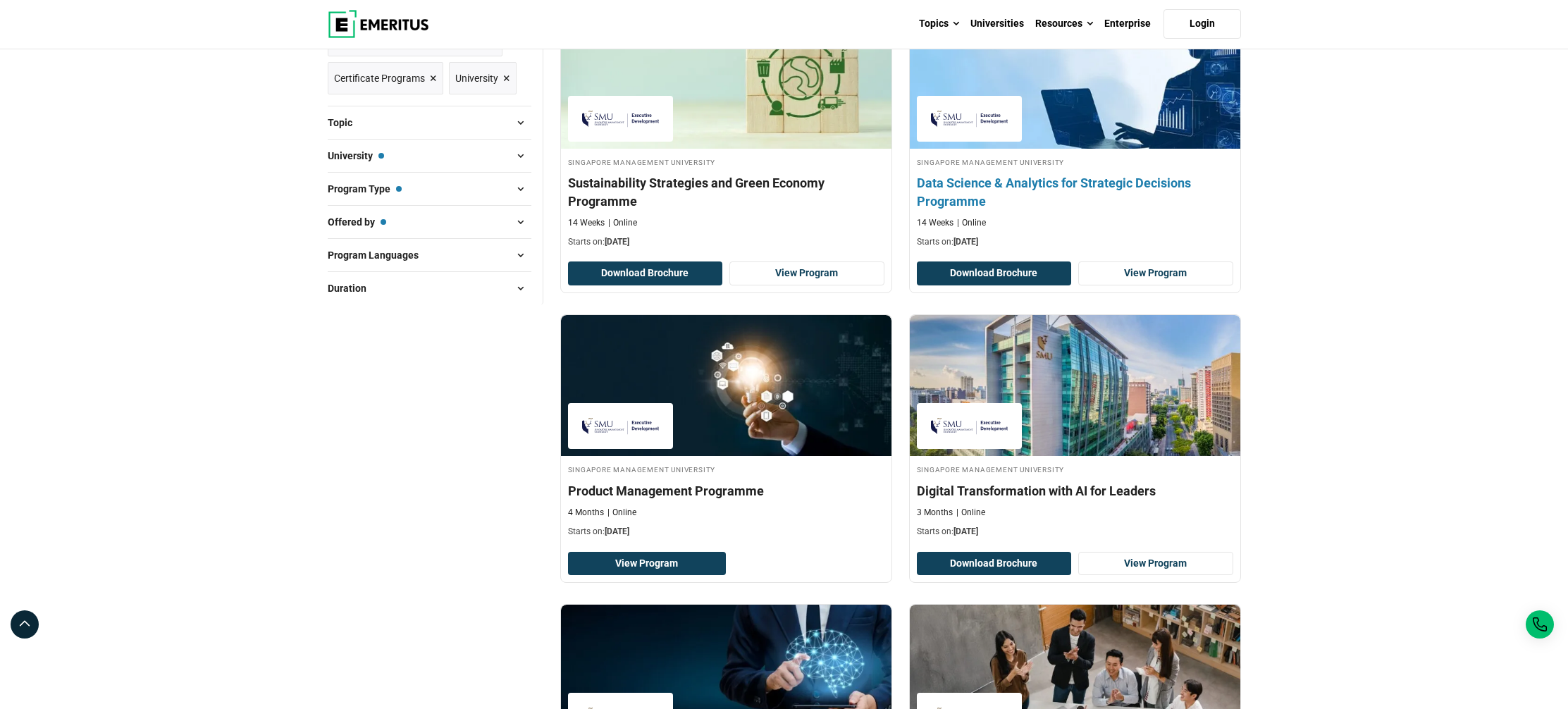
scroll to position [27, 0]
